Goal: Task Accomplishment & Management: Use online tool/utility

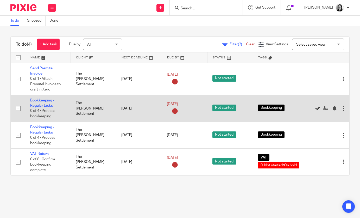
click at [318, 108] on icon at bounding box center [317, 108] width 5 height 5
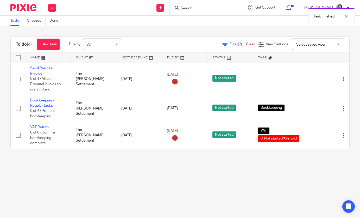
click at [318, 108] on icon at bounding box center [317, 108] width 5 height 5
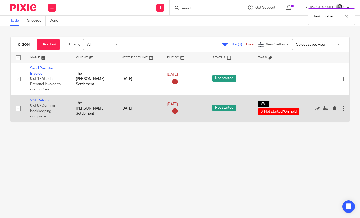
click at [44, 102] on link "VAT Return" at bounding box center [39, 100] width 18 height 4
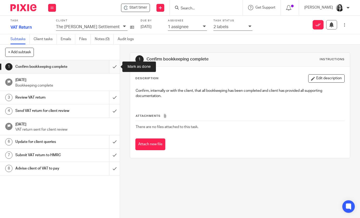
click at [117, 63] on input "submit" at bounding box center [60, 66] width 120 height 13
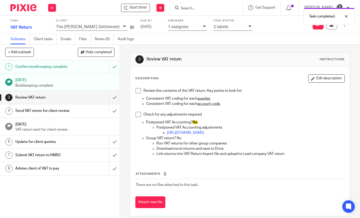
click at [138, 90] on span at bounding box center [138, 90] width 5 height 5
click at [249, 28] on icon at bounding box center [250, 26] width 3 height 3
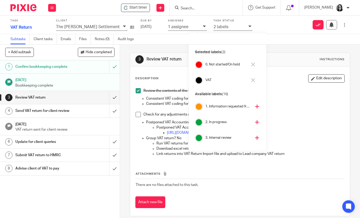
click at [252, 64] on icon at bounding box center [253, 65] width 4 height 4
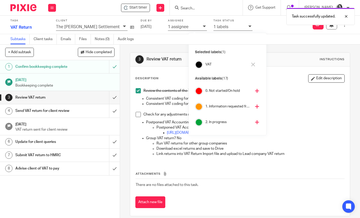
click at [255, 123] on icon at bounding box center [257, 122] width 4 height 4
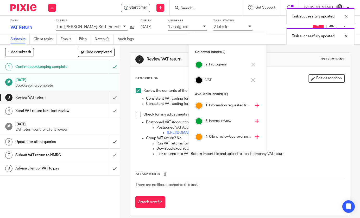
scroll to position [17, 0]
click at [255, 121] on icon at bounding box center [257, 120] width 4 height 4
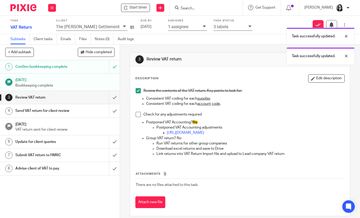
click at [129, 92] on div "3 Review VAT return Instructions Description Edit description Review the conten…" at bounding box center [240, 131] width 240 height 173
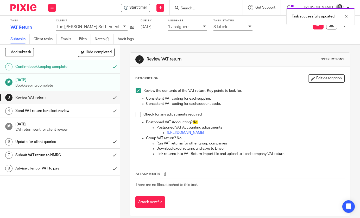
click at [178, 29] on div "1 assignee" at bounding box center [187, 27] width 39 height 7
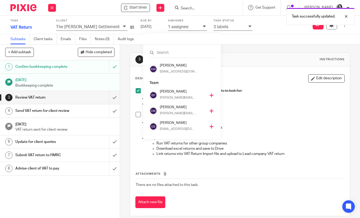
click at [210, 93] on icon at bounding box center [212, 95] width 4 height 4
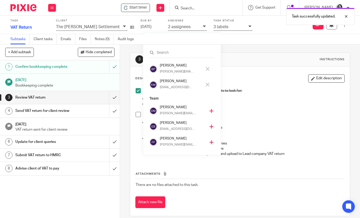
click at [206, 83] on icon at bounding box center [208, 85] width 4 height 4
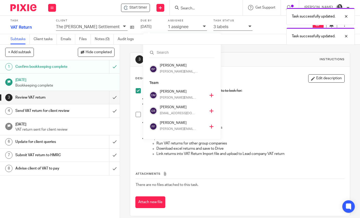
click at [124, 67] on div "3 Review VAT return Instructions Description Edit description Review the conten…" at bounding box center [240, 131] width 240 height 173
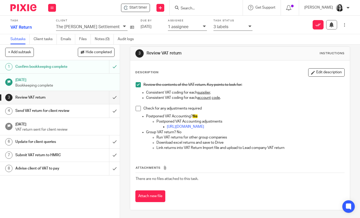
scroll to position [0, 0]
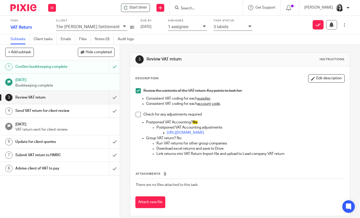
click at [203, 27] on icon at bounding box center [204, 26] width 3 height 3
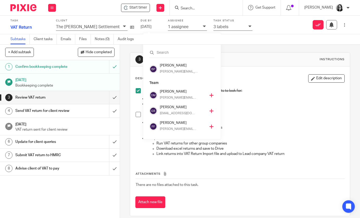
click at [35, 10] on img at bounding box center [23, 7] width 26 height 7
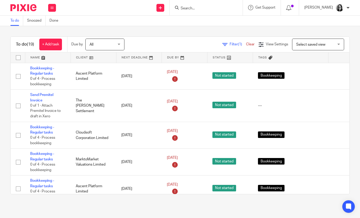
click at [236, 45] on span "Filter (1)" at bounding box center [238, 44] width 16 height 4
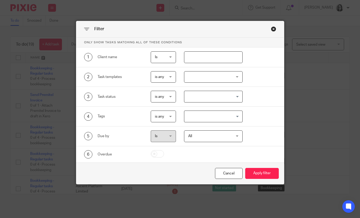
click at [221, 60] on input "text" at bounding box center [213, 57] width 59 height 12
type input "mark"
click at [245, 168] on button "Apply filter" at bounding box center [262, 173] width 34 height 11
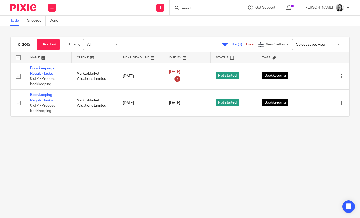
click at [251, 46] on link "Clear" at bounding box center [250, 44] width 9 height 4
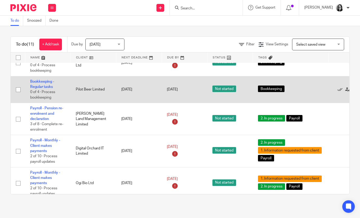
scroll to position [190, 0]
